Goal: Find contact information: Find contact information

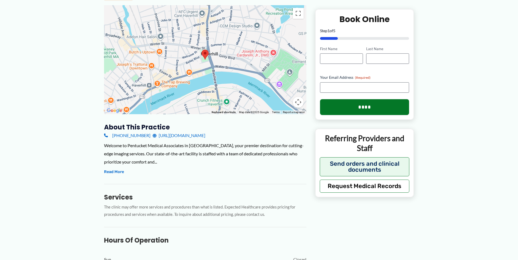
scroll to position [109, 0]
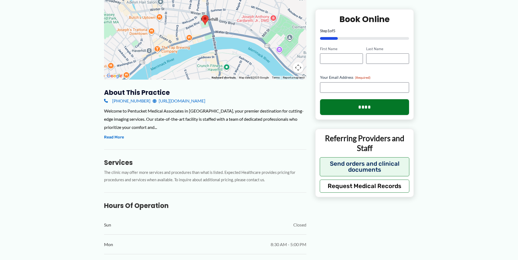
click at [192, 101] on link "[URL][DOMAIN_NAME]" at bounding box center [179, 101] width 53 height 8
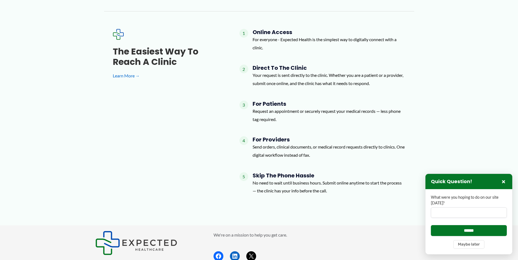
scroll to position [507, 0]
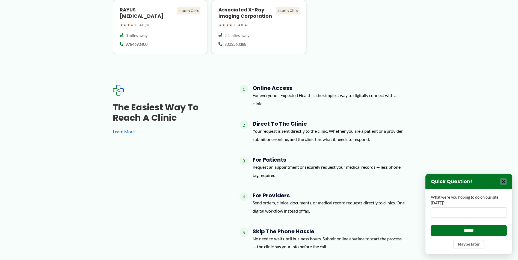
click at [504, 180] on button "×" at bounding box center [503, 181] width 7 height 7
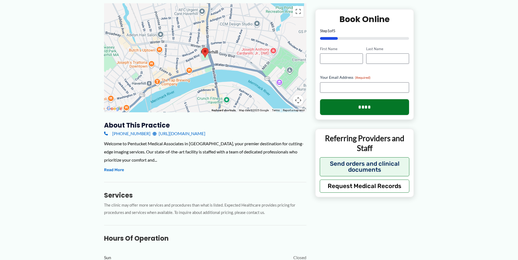
scroll to position [0, 0]
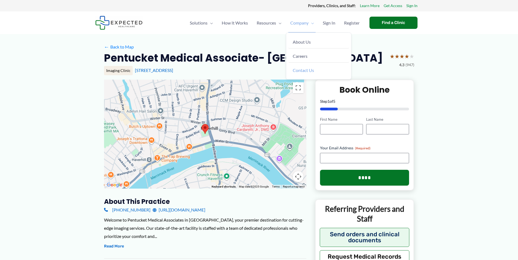
click at [300, 77] on li "Contact Us" at bounding box center [318, 70] width 65 height 14
click at [299, 71] on span "Contact Us" at bounding box center [305, 70] width 21 height 5
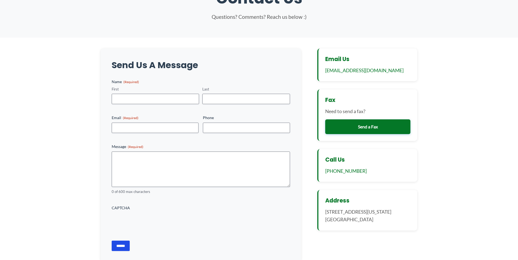
scroll to position [55, 0]
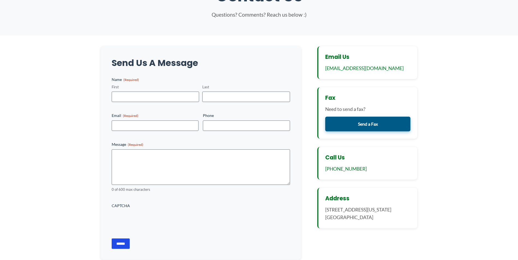
click at [358, 126] on link "Send a Fax" at bounding box center [367, 124] width 85 height 15
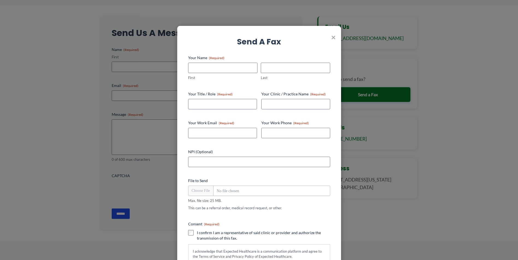
scroll to position [82, 0]
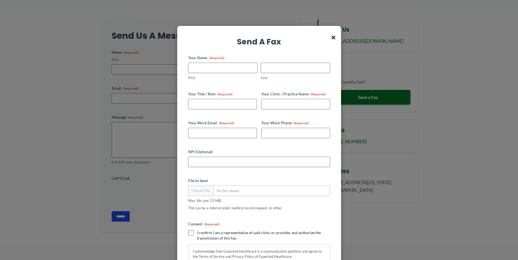
click at [334, 37] on span "×" at bounding box center [333, 37] width 4 height 14
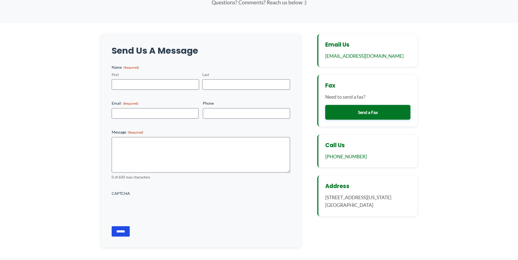
scroll to position [55, 0]
